Goal: Task Accomplishment & Management: Use online tool/utility

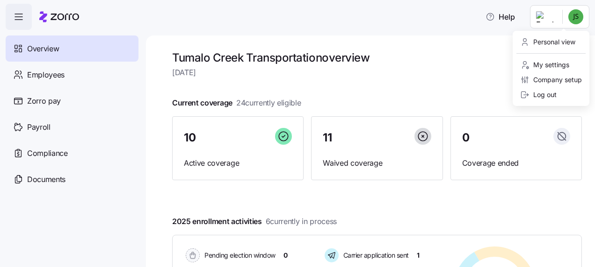
click at [577, 14] on html "Help Overview Employees Zorro pay Payroll Compliance Documents Tumalo Creek Tra…" at bounding box center [297, 131] width 595 height 262
click at [573, 37] on div "Personal view" at bounding box center [547, 42] width 55 height 10
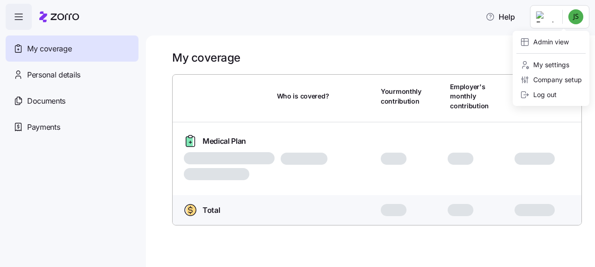
click at [574, 19] on html "Help My coverage Personal details Documents Partners hub Payments My coverage W…" at bounding box center [297, 131] width 595 height 262
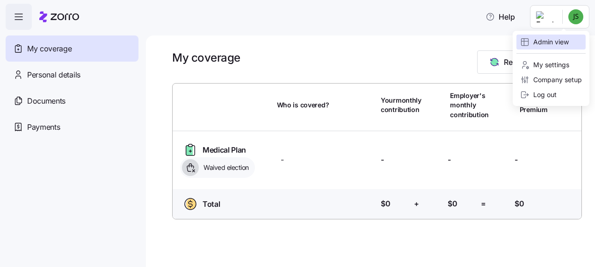
click at [559, 42] on div "Admin view" at bounding box center [544, 42] width 49 height 10
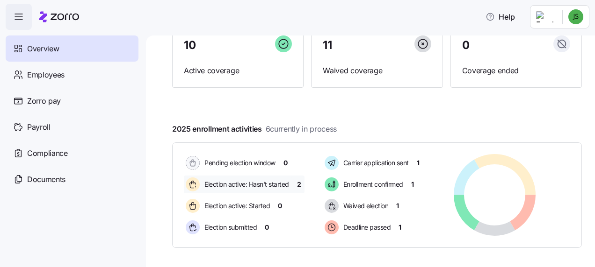
scroll to position [94, 0]
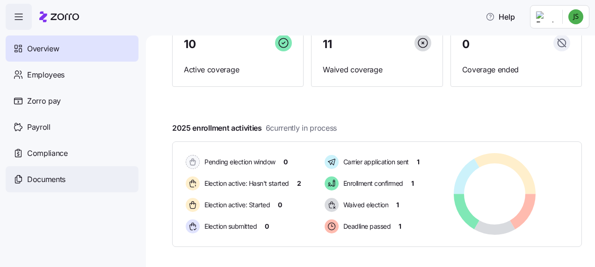
click at [61, 172] on div "Documents" at bounding box center [72, 179] width 133 height 26
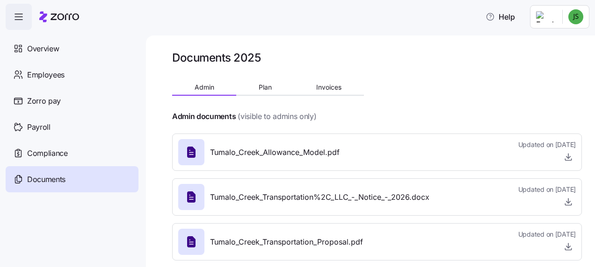
click at [194, 150] on icon at bounding box center [191, 152] width 8 height 11
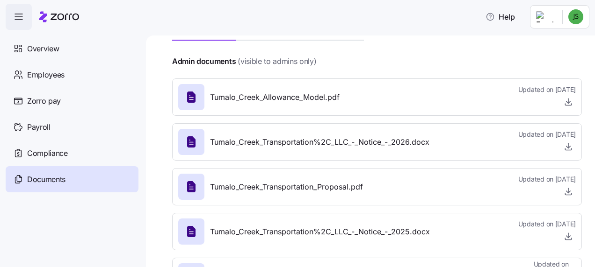
scroll to position [8, 0]
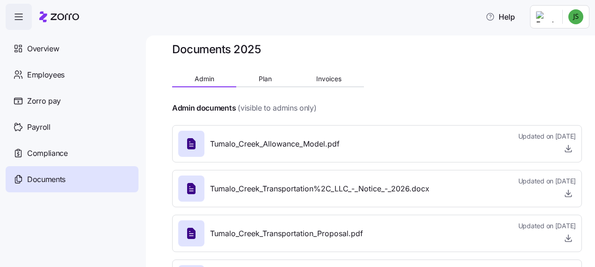
click at [204, 145] on div "Tumalo_Creek_Allowance_Model.pdf" at bounding box center [258, 144] width 161 height 26
click at [193, 142] on icon at bounding box center [191, 143] width 8 height 11
click at [193, 141] on icon at bounding box center [191, 143] width 8 height 11
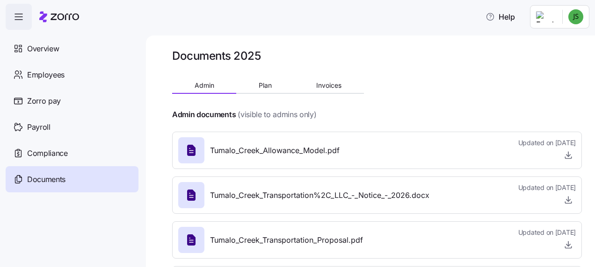
scroll to position [0, 0]
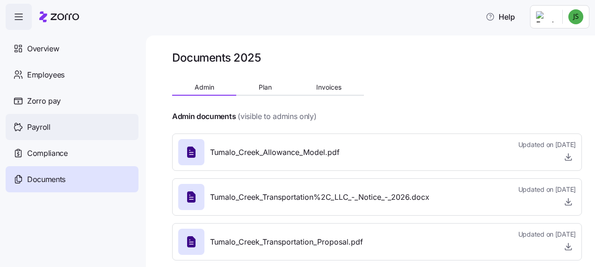
click at [47, 122] on span "Payroll" at bounding box center [38, 128] width 23 height 12
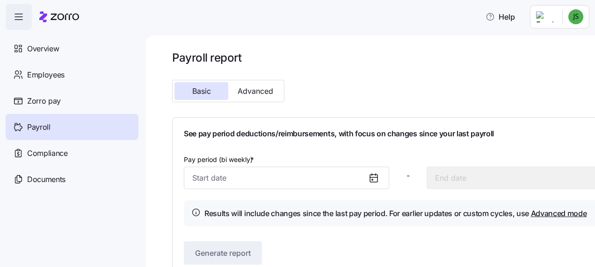
scroll to position [21, 0]
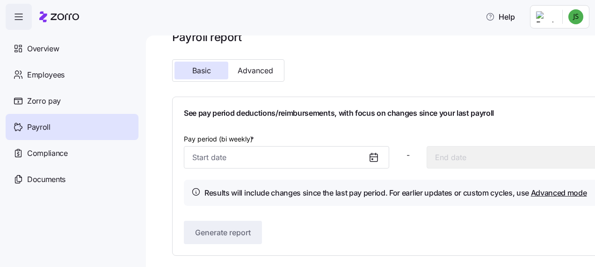
click at [231, 137] on label "Pay period (bi weekly) *" at bounding box center [220, 139] width 72 height 10
click at [231, 146] on input "Pay period (bi weekly) *" at bounding box center [286, 157] width 205 height 22
click at [377, 157] on icon at bounding box center [373, 157] width 7 height 0
click at [371, 157] on icon at bounding box center [373, 157] width 7 height 0
click at [233, 158] on input "Pay period (bi weekly) *" at bounding box center [286, 157] width 205 height 22
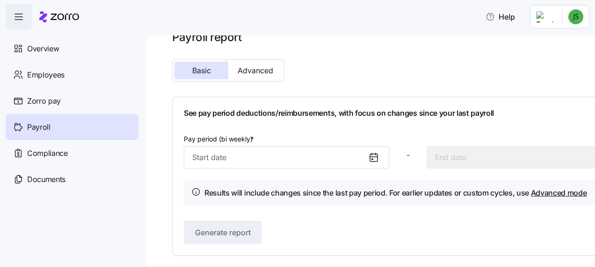
click at [371, 157] on icon at bounding box center [373, 157] width 7 height 0
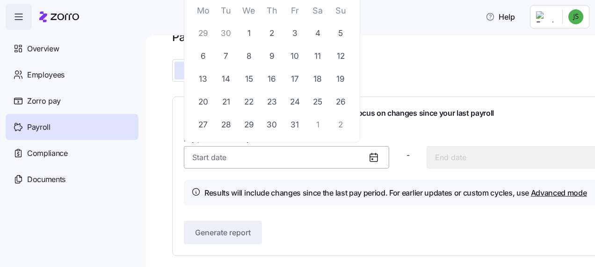
click at [343, 159] on input "Pay period (bi weekly) *" at bounding box center [286, 157] width 205 height 22
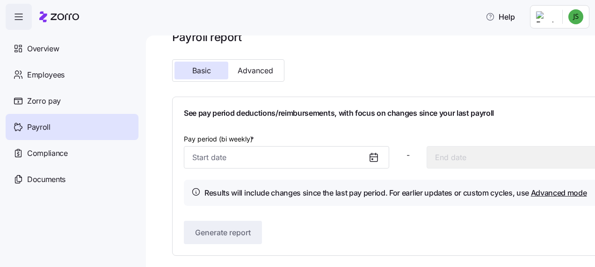
click at [374, 156] on icon at bounding box center [373, 157] width 11 height 11
click at [296, 178] on div "Pay period (bi weekly) * - Results will include changes since the last pay peri…" at bounding box center [408, 169] width 448 height 73
click at [295, 176] on div "Pay period (bi weekly) * - Results will include changes since the last pay peri…" at bounding box center [408, 169] width 448 height 73
click at [43, 99] on span "Zorro pay" at bounding box center [44, 101] width 34 height 12
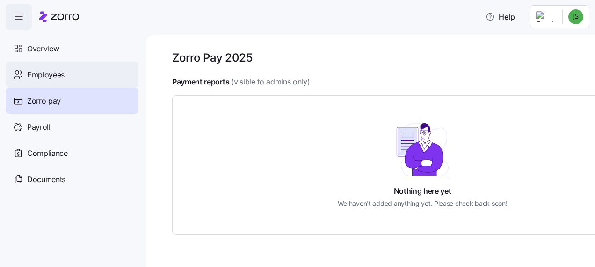
click at [49, 73] on span "Employees" at bounding box center [45, 75] width 37 height 12
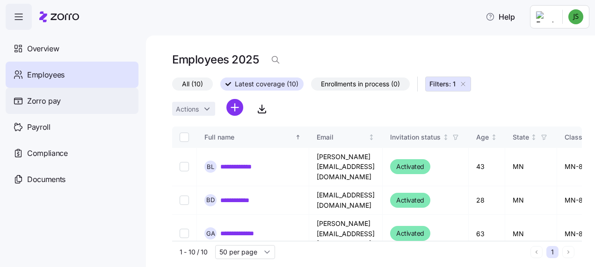
click at [49, 98] on span "Zorro pay" at bounding box center [44, 101] width 34 height 12
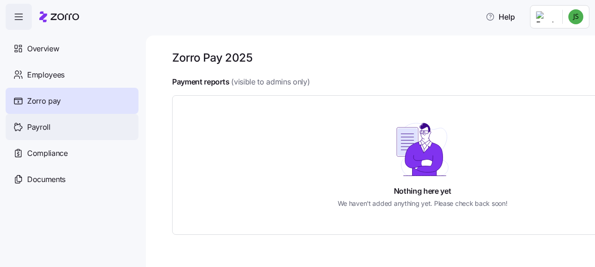
click at [35, 122] on span "Payroll" at bounding box center [38, 128] width 23 height 12
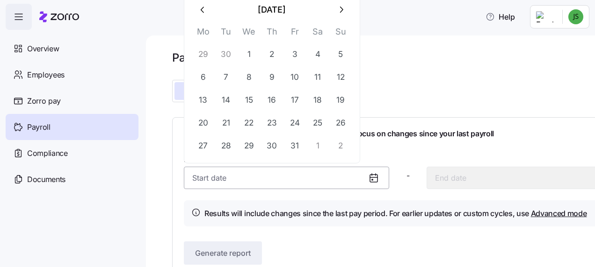
click at [222, 174] on input "Pay period (bi weekly) *" at bounding box center [286, 178] width 205 height 22
click at [205, 6] on icon "button" at bounding box center [203, 10] width 10 height 10
click at [205, 118] on button "22" at bounding box center [203, 123] width 22 height 22
type input "September 22, 2025"
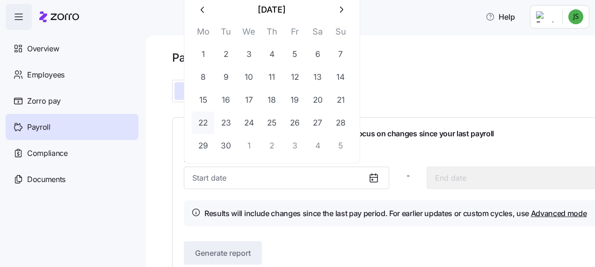
type input "October 5, 2025"
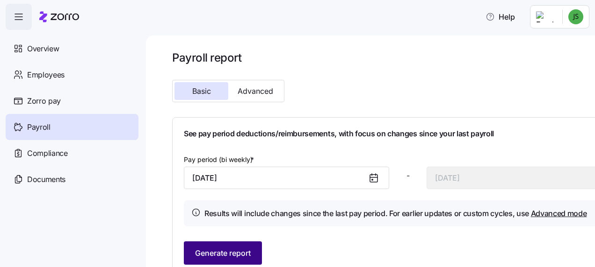
click at [234, 247] on button "Generate report" at bounding box center [223, 253] width 78 height 23
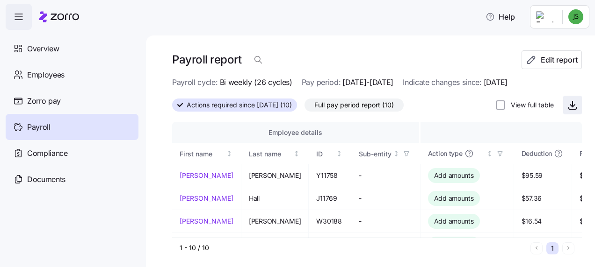
click at [572, 105] on icon "button" at bounding box center [572, 104] width 0 height 6
